Goal: Find specific page/section: Find specific page/section

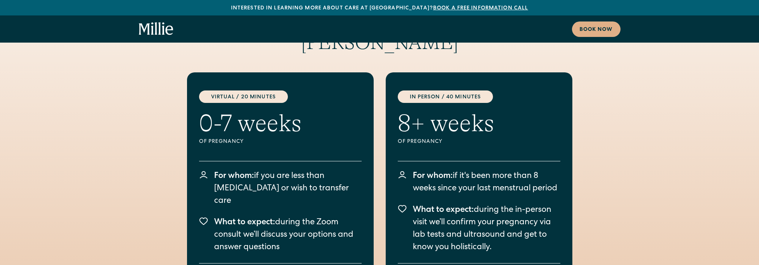
scroll to position [535, 0]
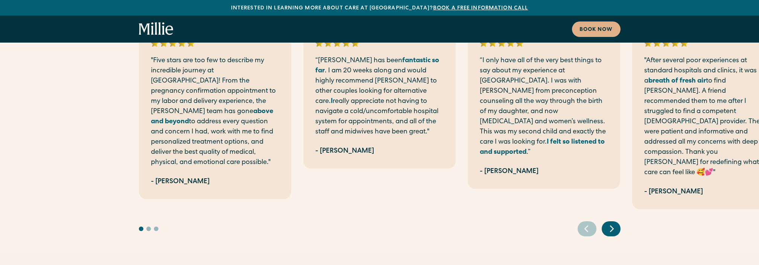
click at [607, 223] on icon "Next slide" at bounding box center [612, 229] width 11 height 12
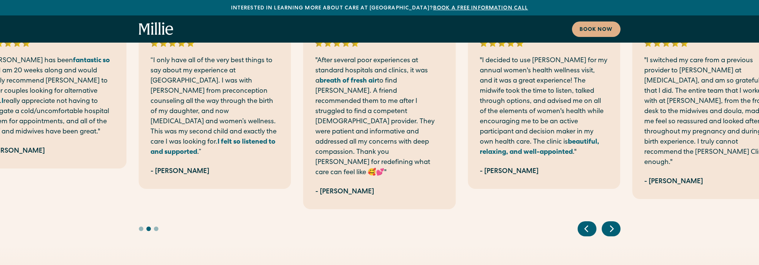
scroll to position [1721, 0]
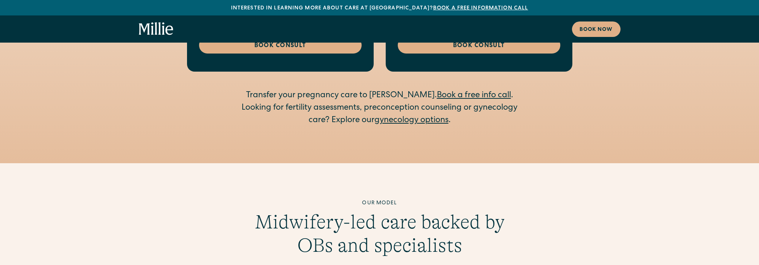
scroll to position [1272, 0]
